Goal: Use online tool/utility: Utilize a website feature to perform a specific function

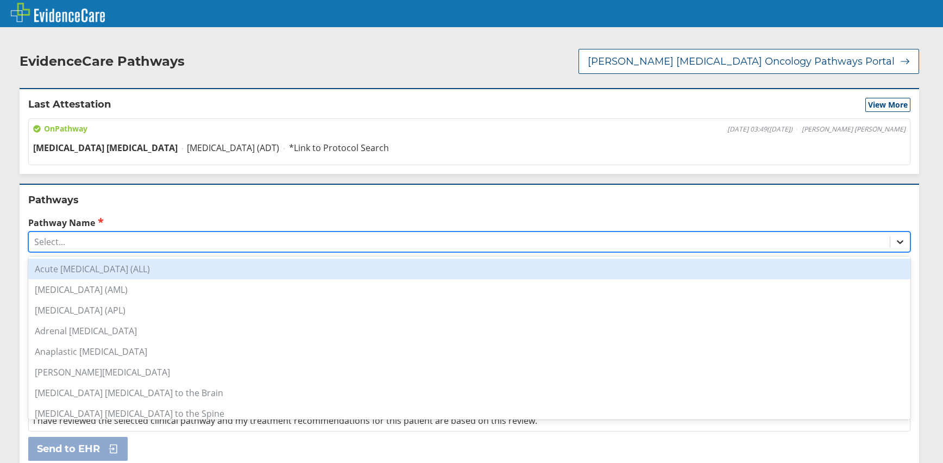
click at [895, 240] on icon at bounding box center [900, 241] width 11 height 11
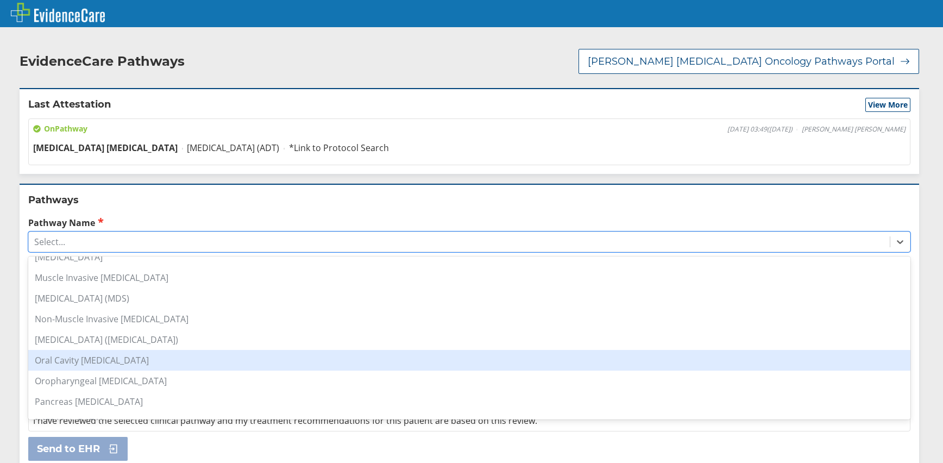
scroll to position [815, 0]
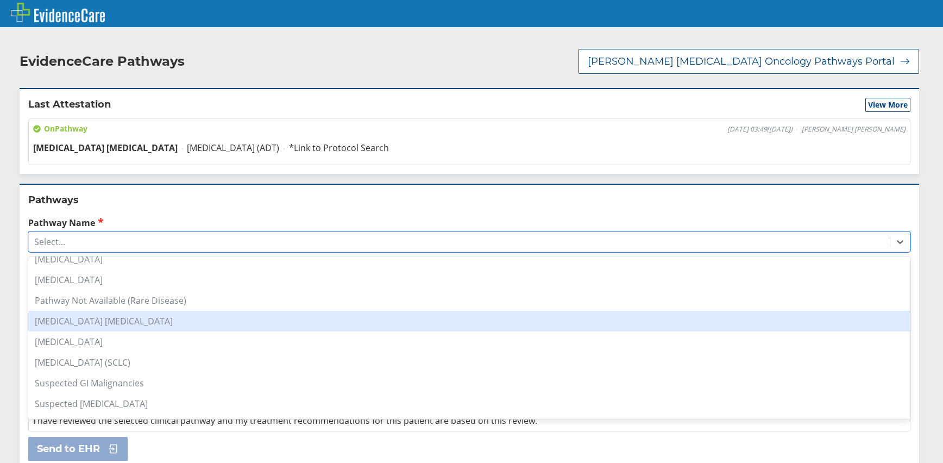
click at [82, 322] on div "[MEDICAL_DATA] [MEDICAL_DATA]" at bounding box center [469, 321] width 882 height 21
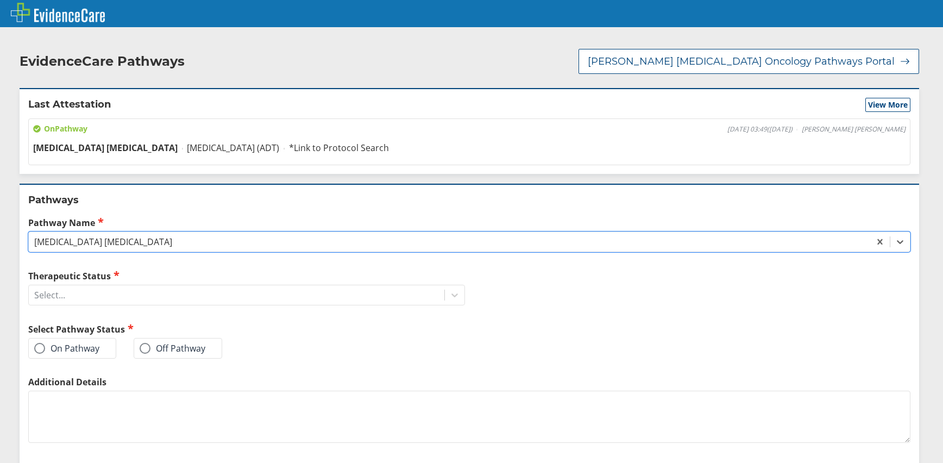
click at [37, 348] on span at bounding box center [39, 348] width 11 height 11
click at [0, 0] on input "On Pathway" at bounding box center [0, 0] width 0 height 0
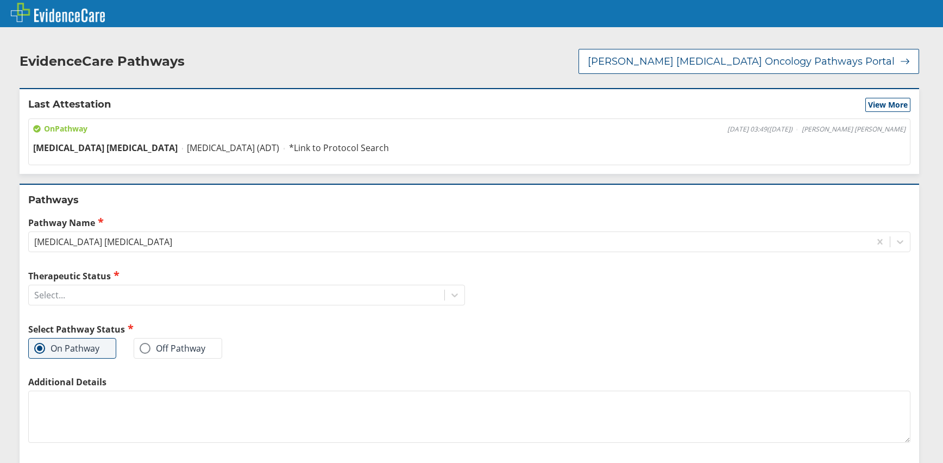
scroll to position [65, 0]
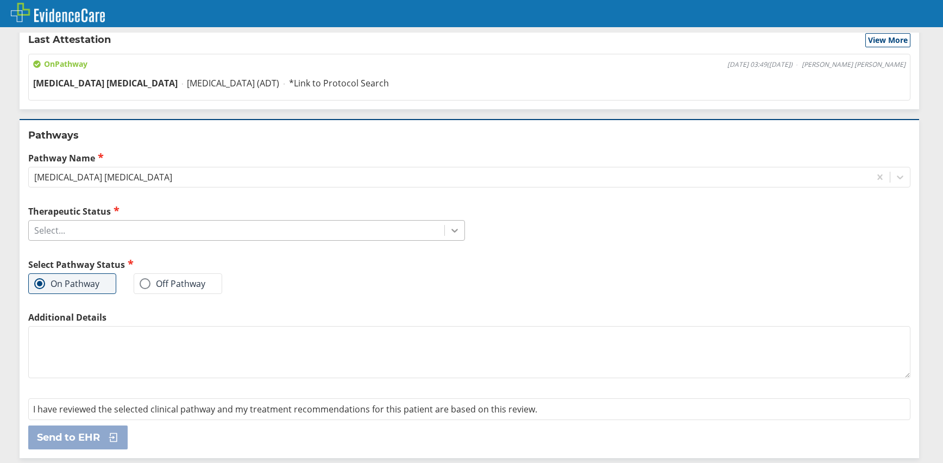
click at [456, 228] on div at bounding box center [455, 231] width 20 height 20
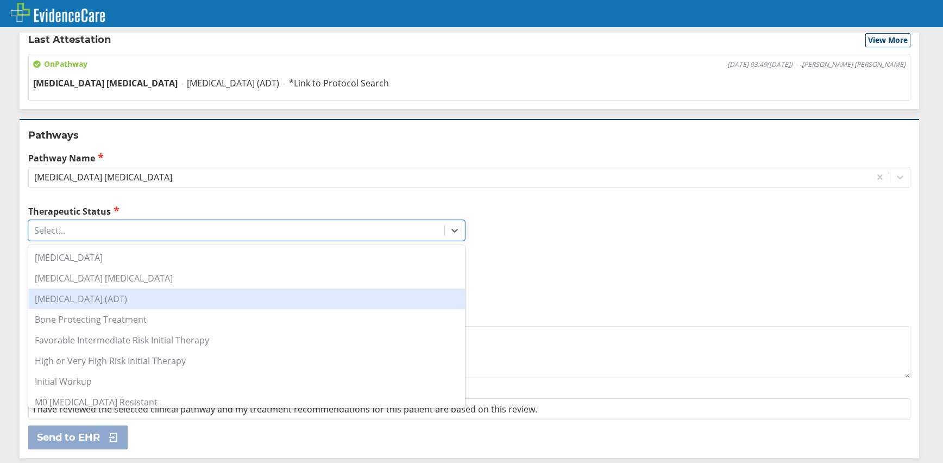
click at [143, 298] on div "[MEDICAL_DATA] (ADT)" at bounding box center [246, 298] width 437 height 21
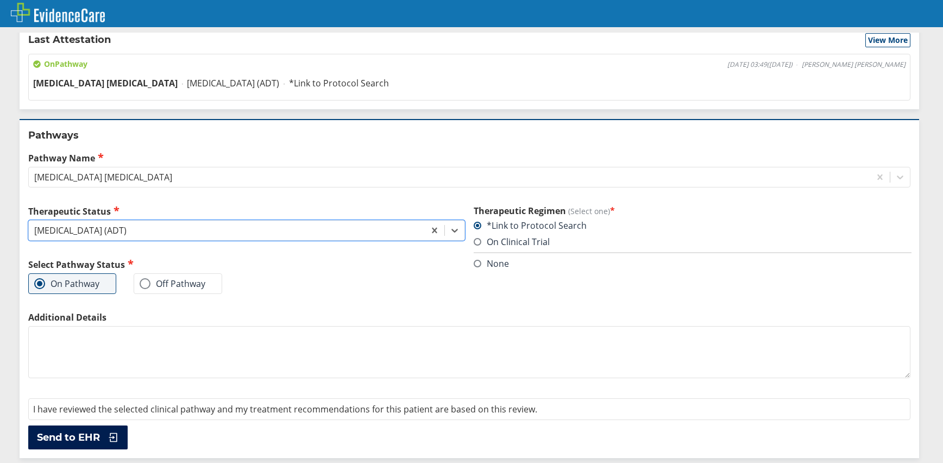
click at [70, 436] on span "Send to EHR" at bounding box center [68, 437] width 63 height 13
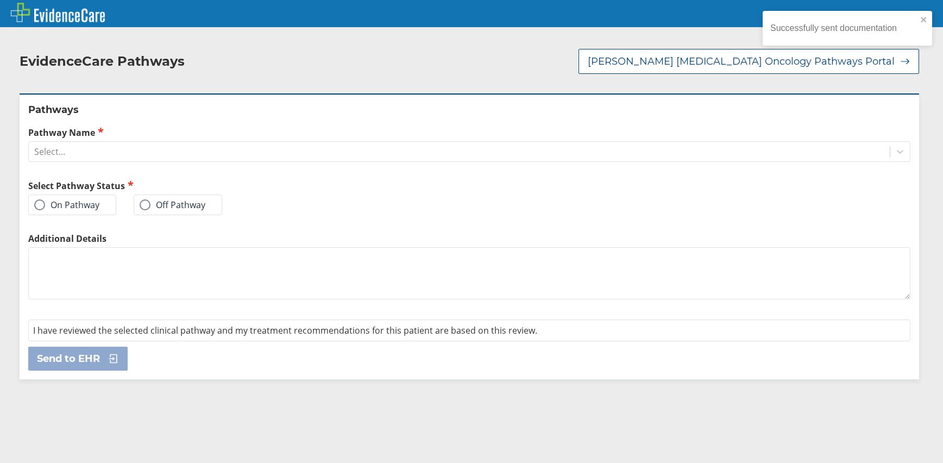
scroll to position [0, 0]
